Goal: Information Seeking & Learning: Learn about a topic

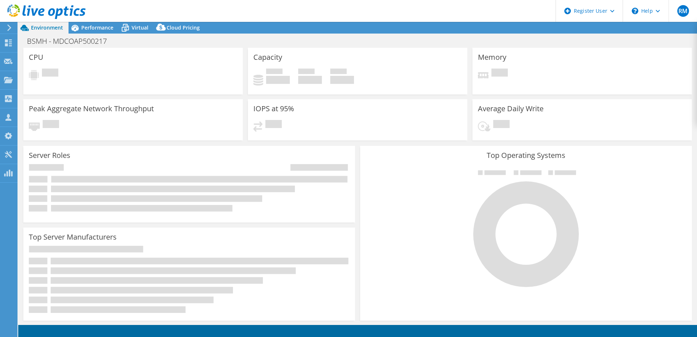
select select "USD"
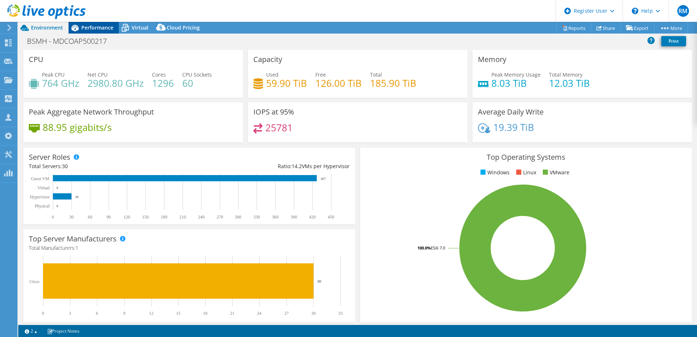
click at [100, 25] on span "Performance" at bounding box center [97, 27] width 32 height 7
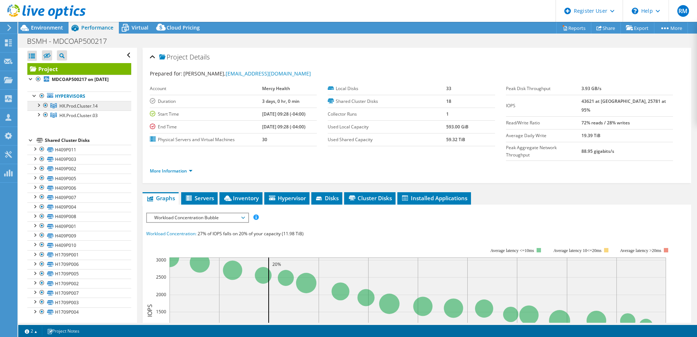
click at [93, 108] on span "HX.Prod.Cluster.14" at bounding box center [78, 106] width 38 height 6
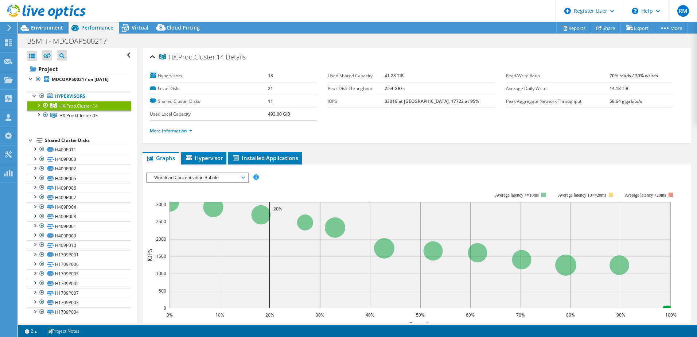
click at [173, 136] on div "More Information" at bounding box center [417, 131] width 534 height 20
click at [173, 132] on link "More Information" at bounding box center [171, 131] width 43 height 6
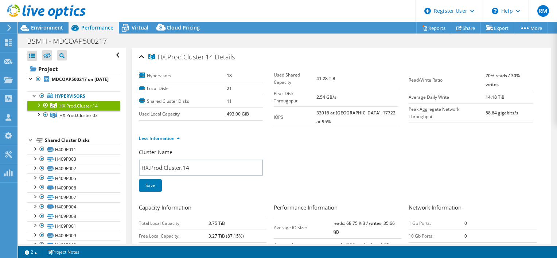
drag, startPoint x: 101, startPoint y: 114, endPoint x: 51, endPoint y: 114, distance: 50.3
click at [51, 110] on link "HX.Prod.Cluster.14" at bounding box center [73, 105] width 93 height 9
copy span "HX.Prod.Cluster.14"
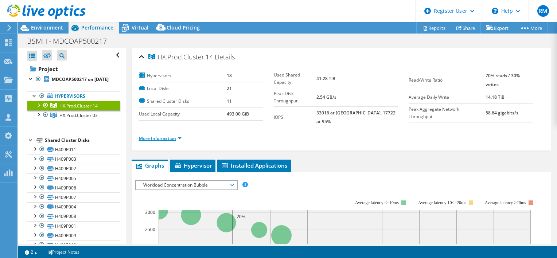
click at [152, 135] on link "More Information" at bounding box center [160, 138] width 43 height 6
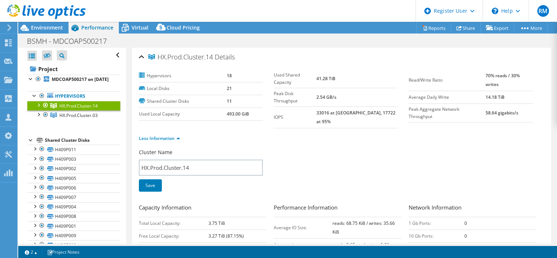
click at [99, 110] on link "HX.Prod.Cluster.14" at bounding box center [73, 105] width 93 height 9
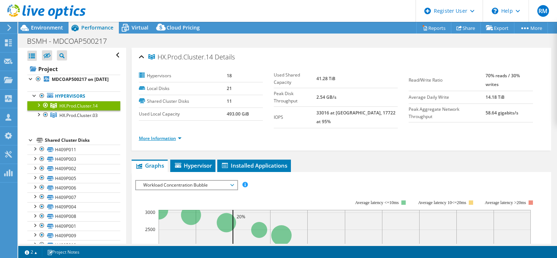
click at [165, 135] on link "More Information" at bounding box center [160, 138] width 43 height 6
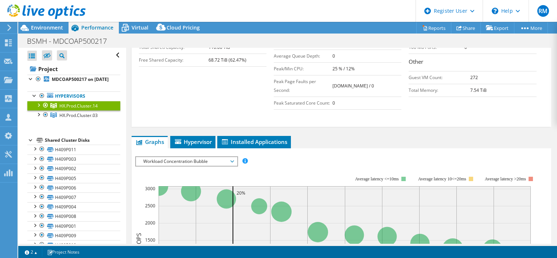
scroll to position [219, 0]
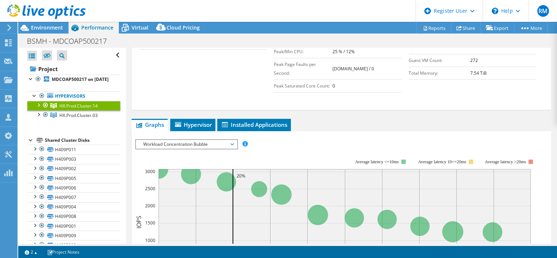
click at [200, 140] on span "Workload Concentration Bubble" at bounding box center [187, 144] width 94 height 9
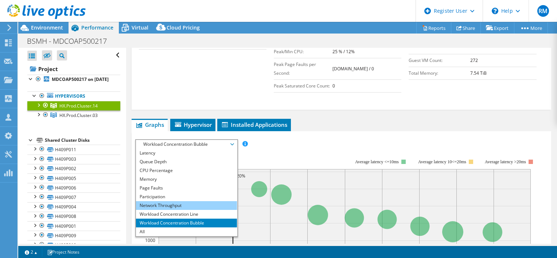
scroll to position [0, 0]
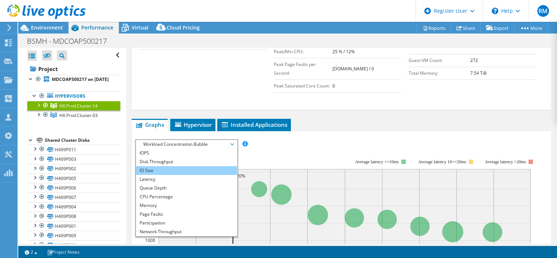
click at [183, 166] on li "IO Size" at bounding box center [186, 170] width 101 height 9
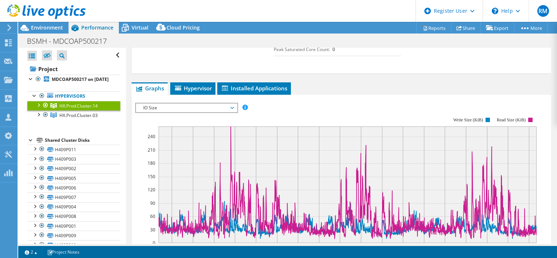
scroll to position [292, 0]
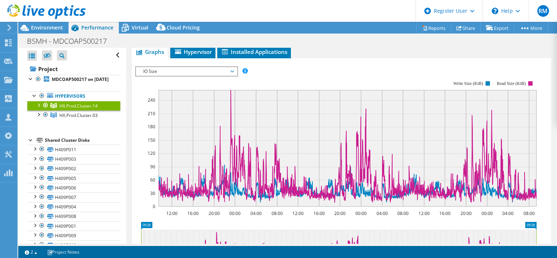
click at [209, 67] on span "IO Size" at bounding box center [187, 71] width 94 height 9
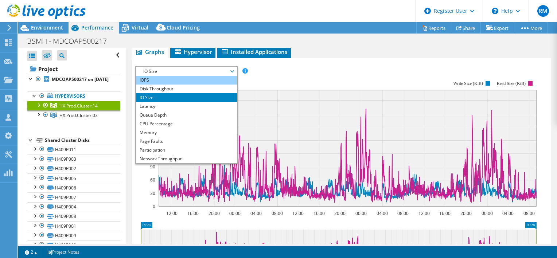
click at [165, 76] on li "IOPS" at bounding box center [186, 80] width 101 height 9
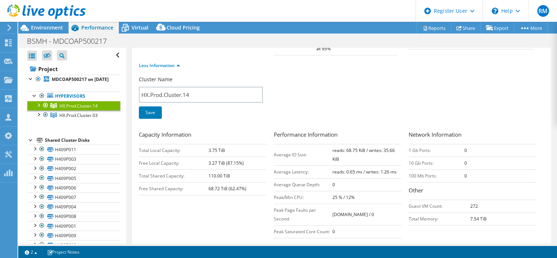
scroll to position [0, 0]
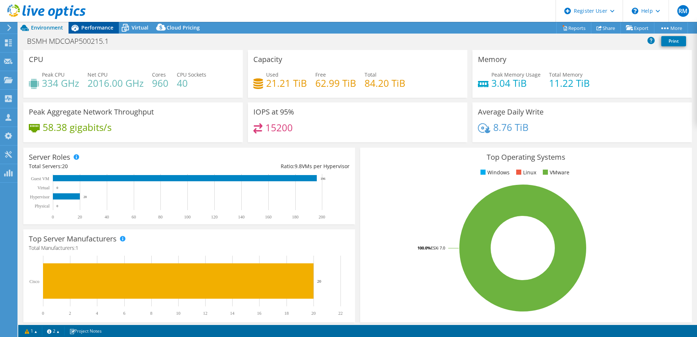
click at [90, 28] on span "Performance" at bounding box center [97, 27] width 32 height 7
